Goal: Find contact information: Find contact information

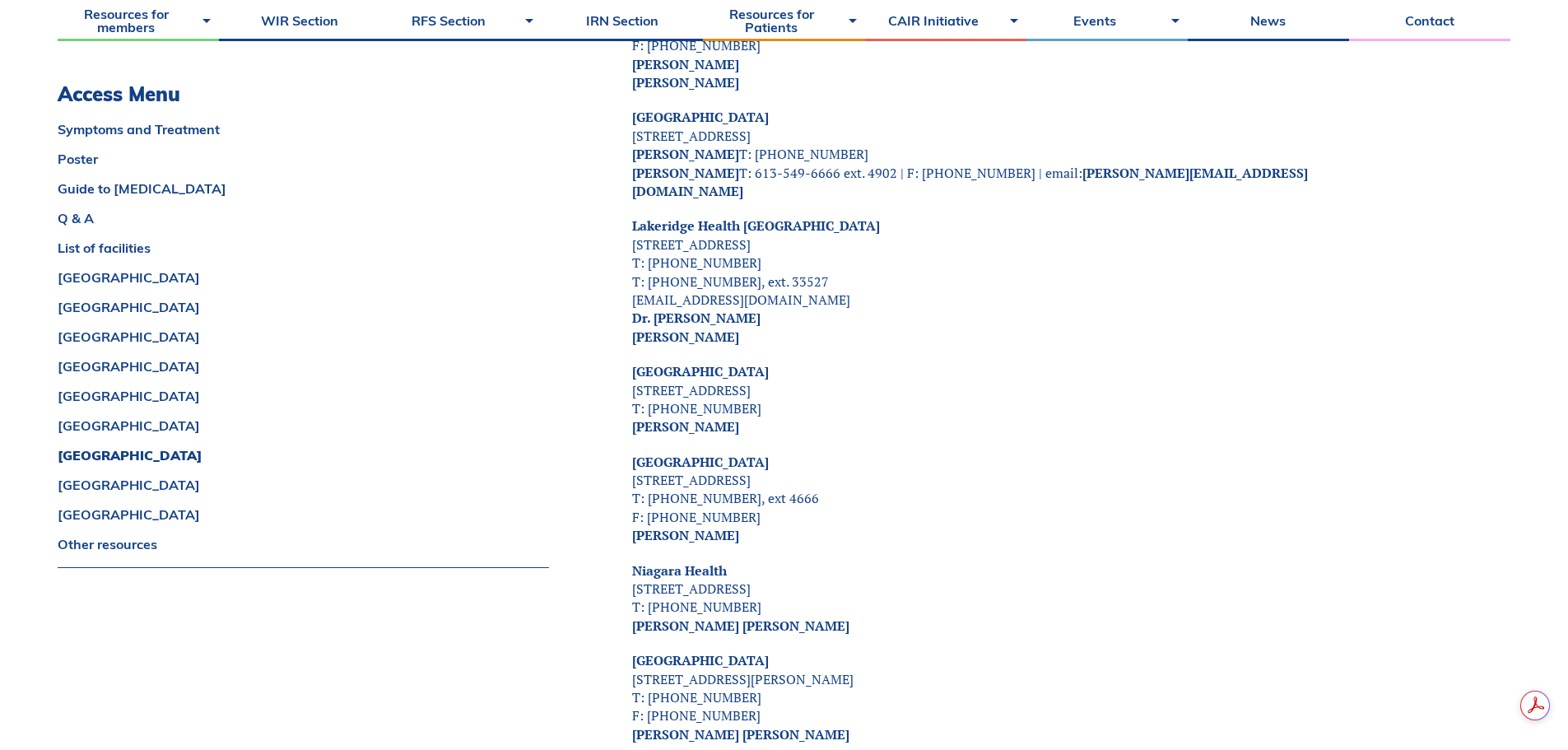
drag, startPoint x: 760, startPoint y: 483, endPoint x: 613, endPoint y: 489, distance: 147.1
copy strong "[PERSON_NAME]"
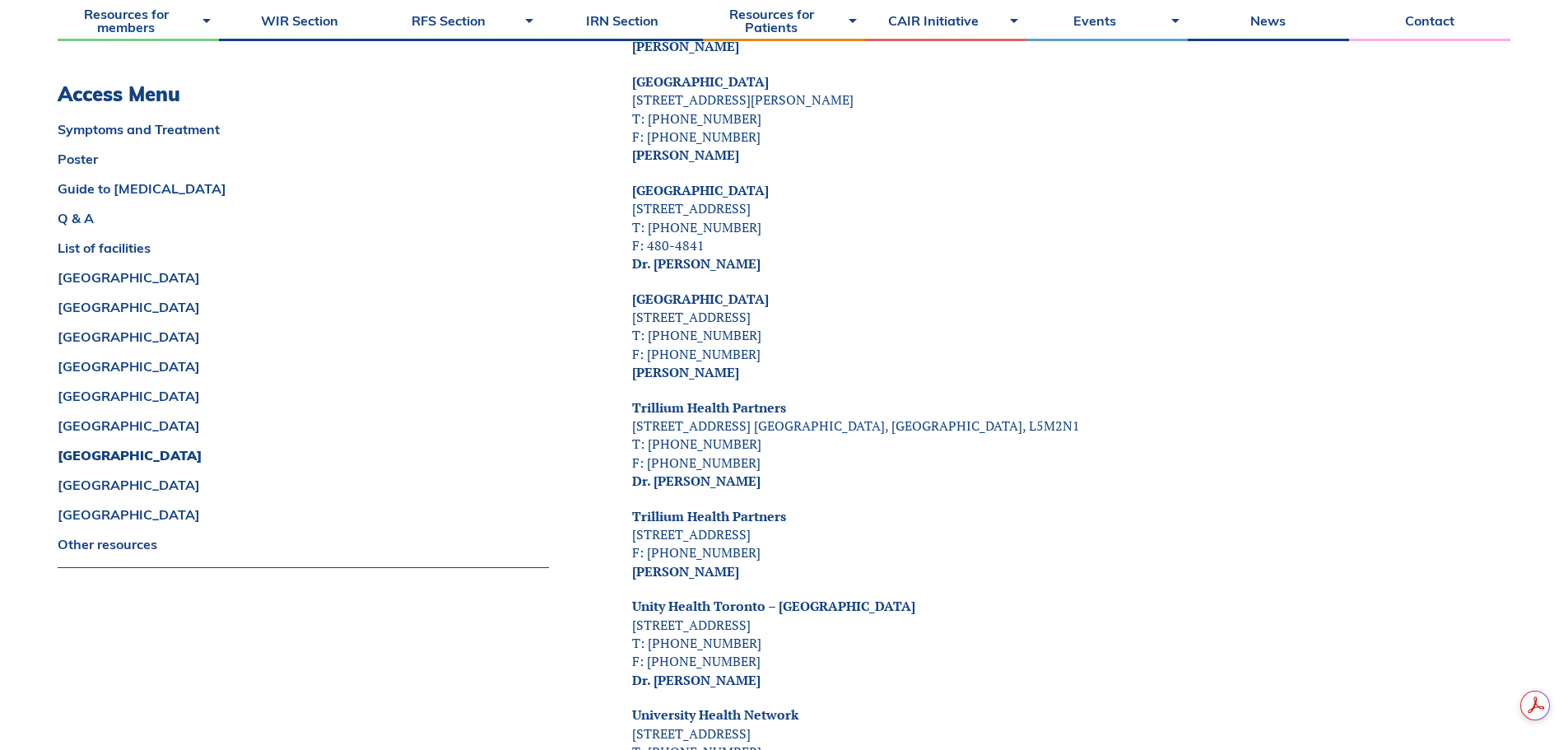
scroll to position [6997, 0]
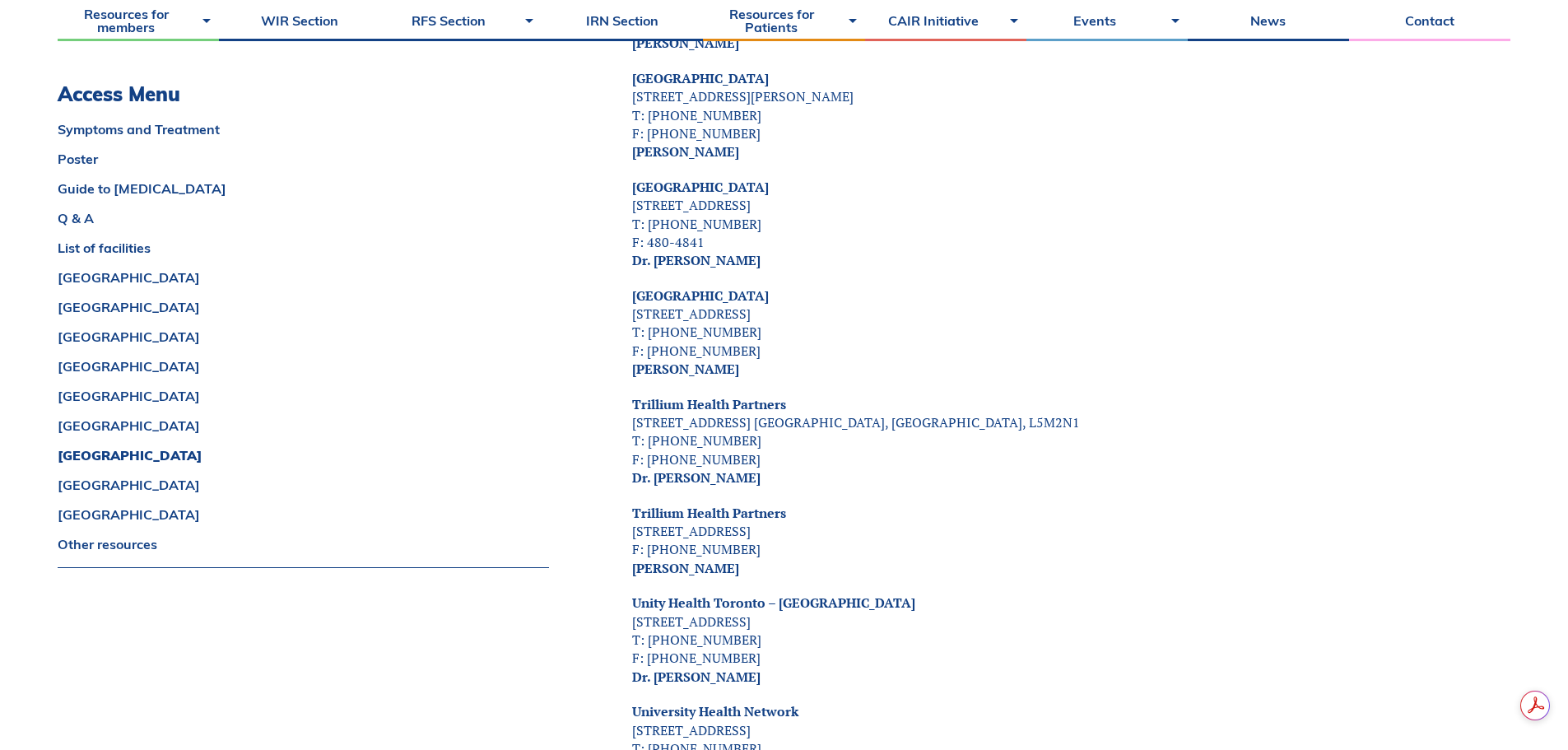
drag, startPoint x: 749, startPoint y: 317, endPoint x: 628, endPoint y: 321, distance: 121.1
copy strong "[PERSON_NAME]"
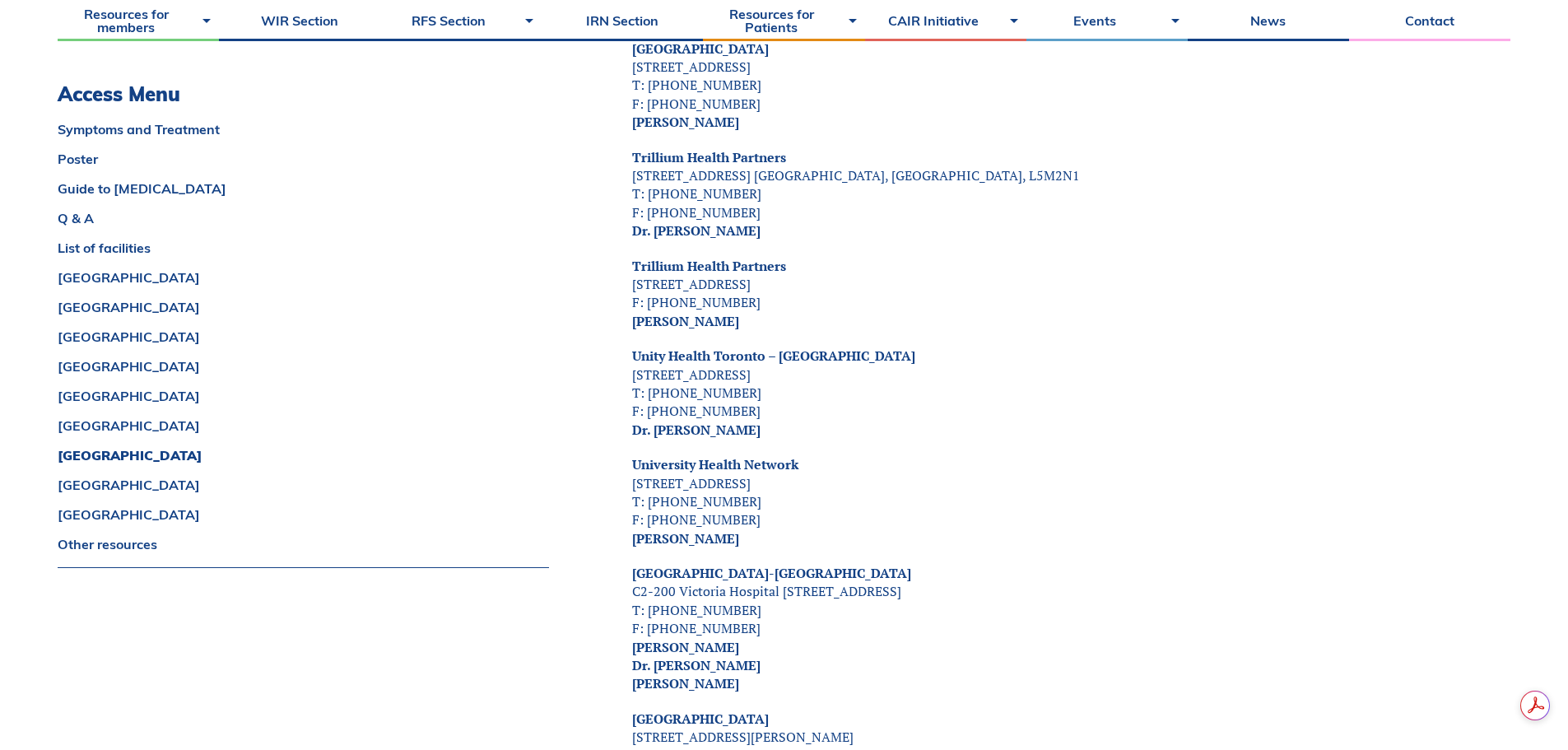
scroll to position [0, 0]
drag, startPoint x: 771, startPoint y: 484, endPoint x: 600, endPoint y: 491, distance: 171.1
copy strong "[PERSON_NAME]"
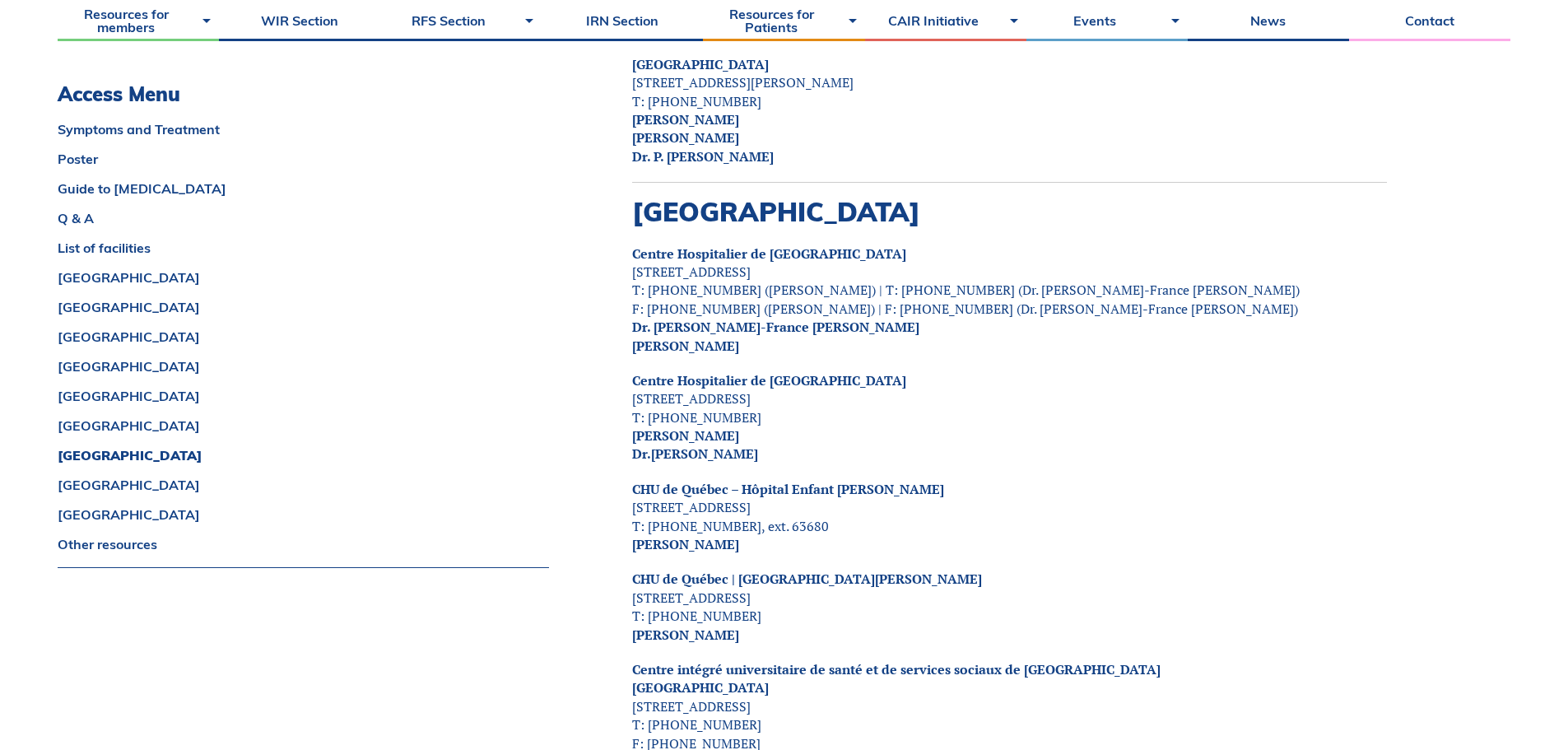
scroll to position [7903, 0]
